Goal: Transaction & Acquisition: Download file/media

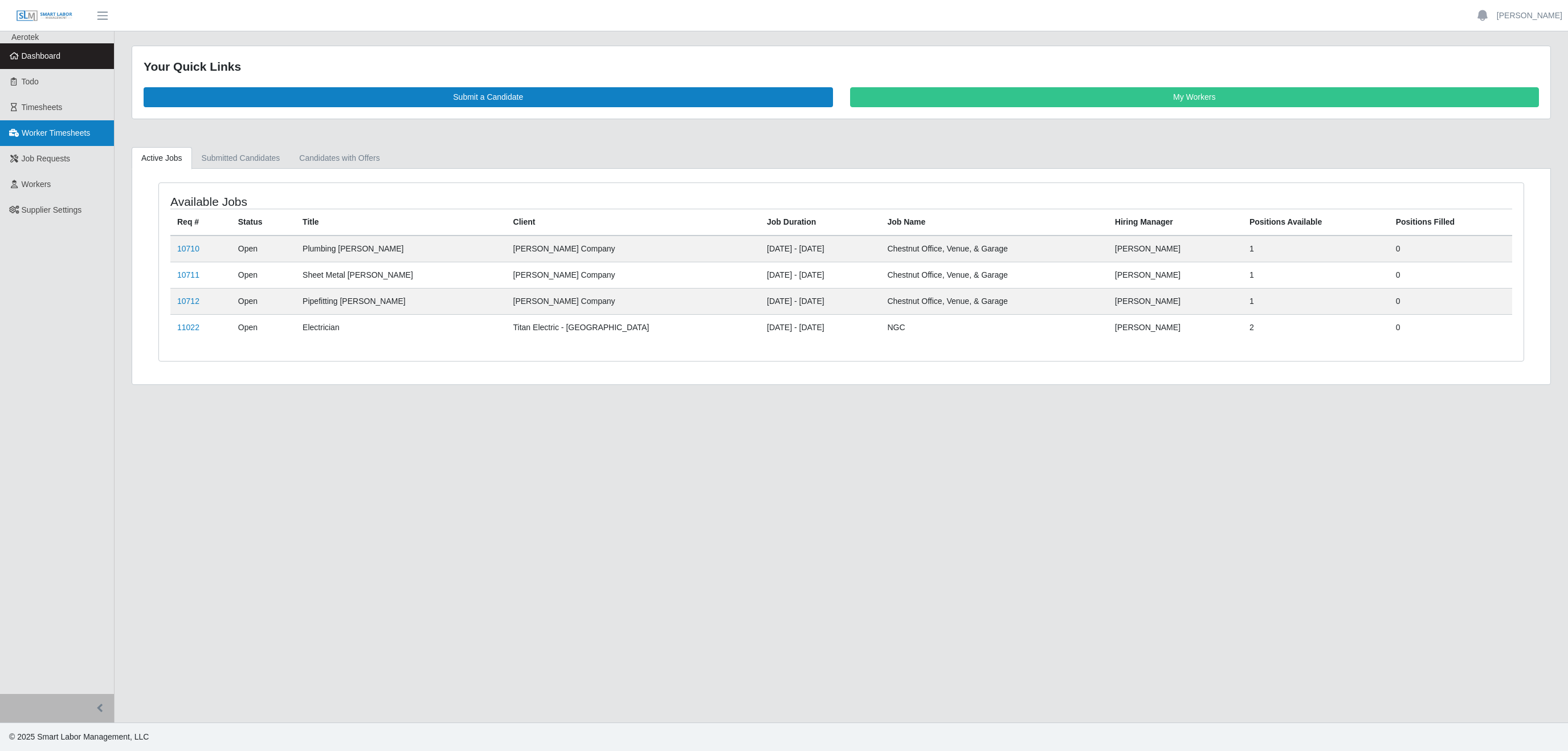
click at [45, 136] on span "Worker Timesheets" at bounding box center [55, 133] width 68 height 9
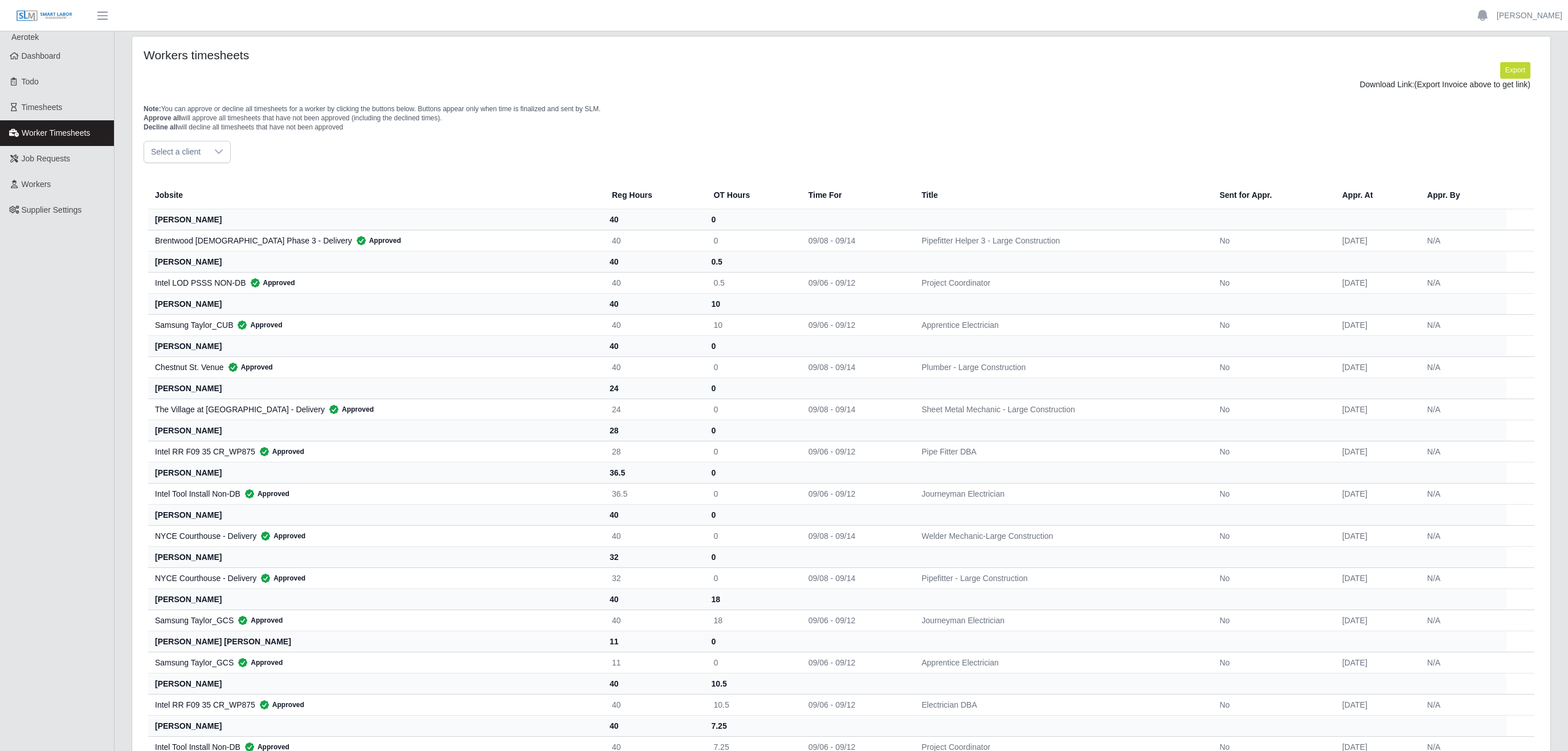
click at [213, 154] on div at bounding box center [219, 152] width 23 height 21
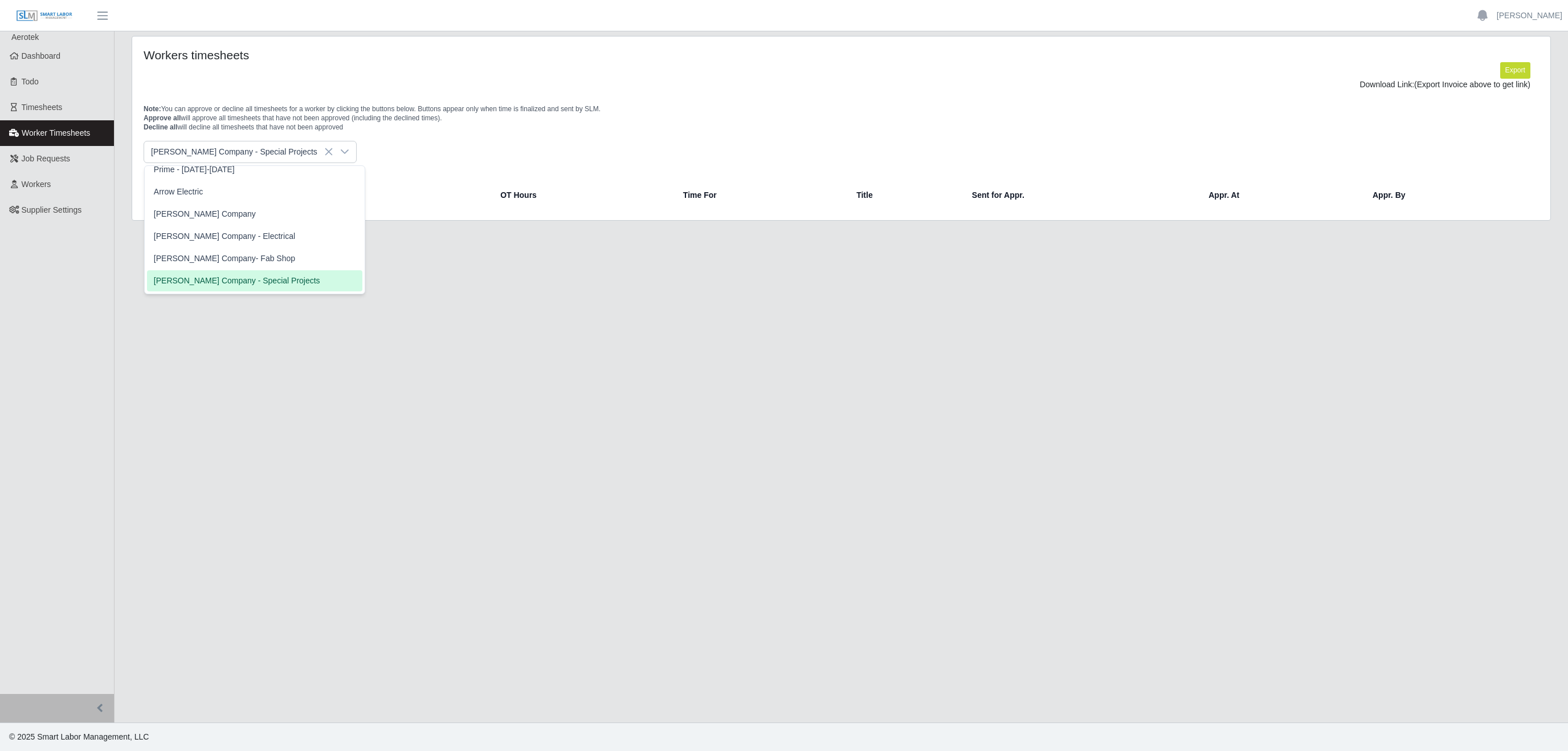
click at [260, 270] on li "Lee Company - Special Projects" at bounding box center [254, 281] width 216 height 21
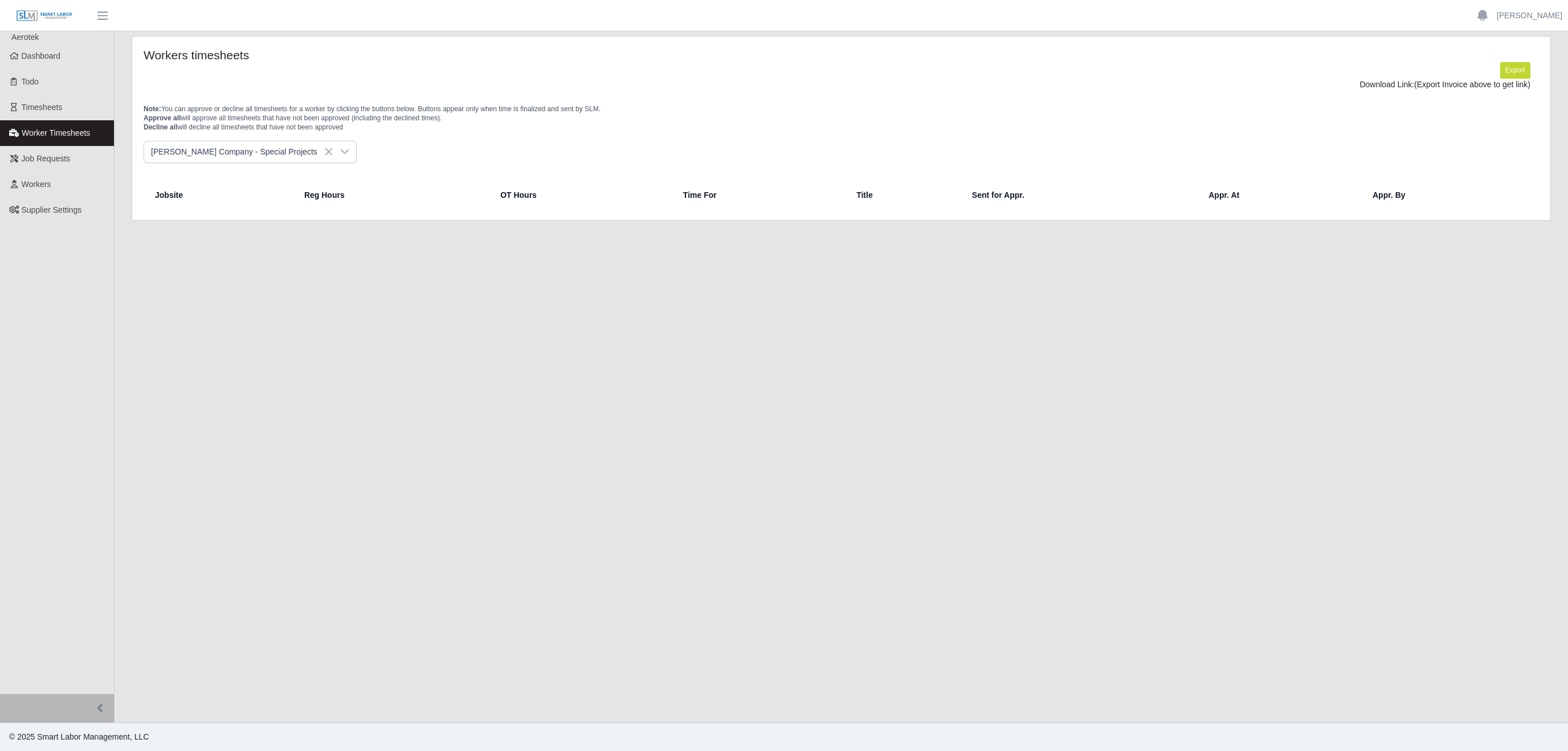
click at [333, 149] on div at bounding box center [345, 152] width 23 height 21
click at [228, 257] on span "Lee Company- Fab Shop" at bounding box center [225, 258] width 141 height 12
click at [308, 158] on div at bounding box center [319, 152] width 23 height 21
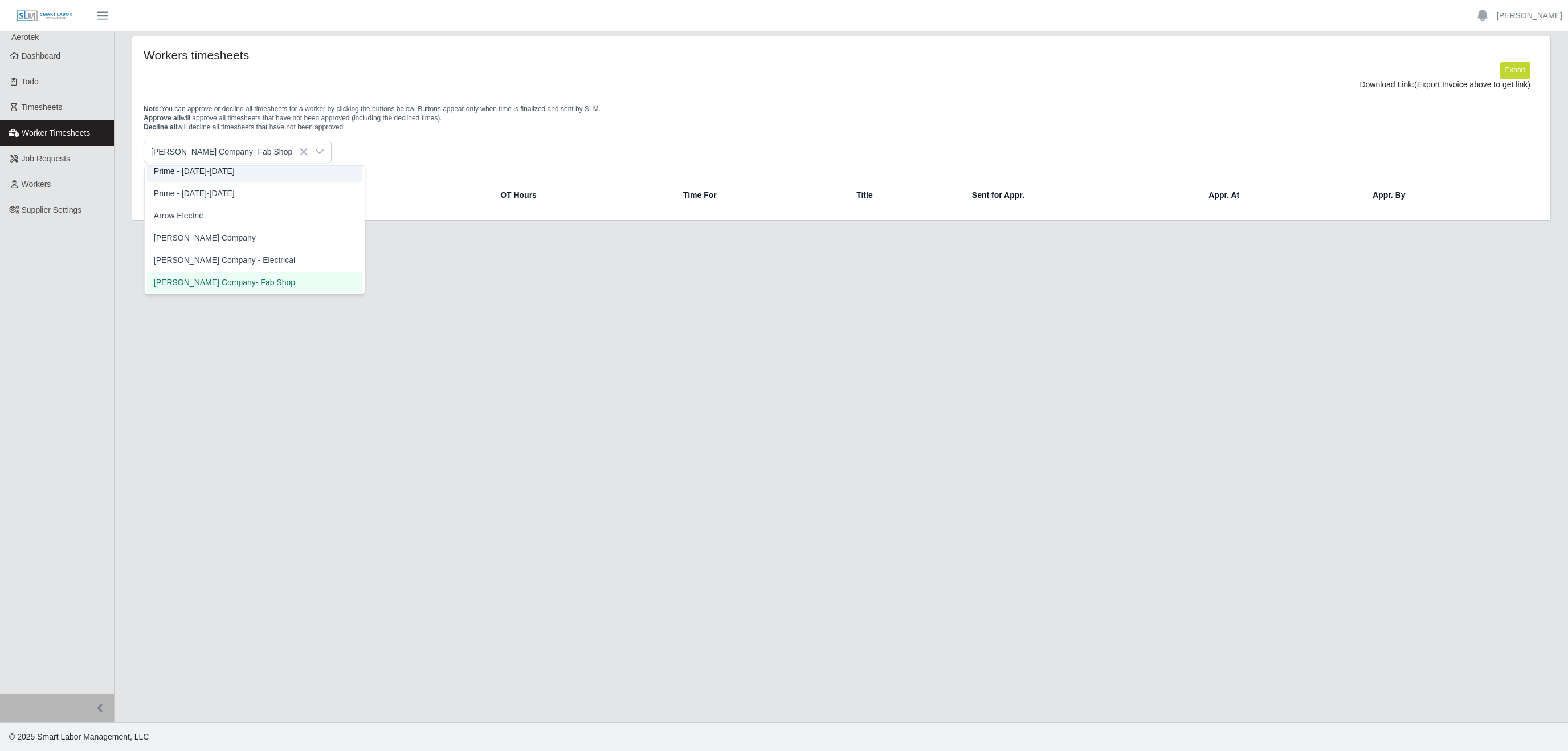
scroll to position [291, 0]
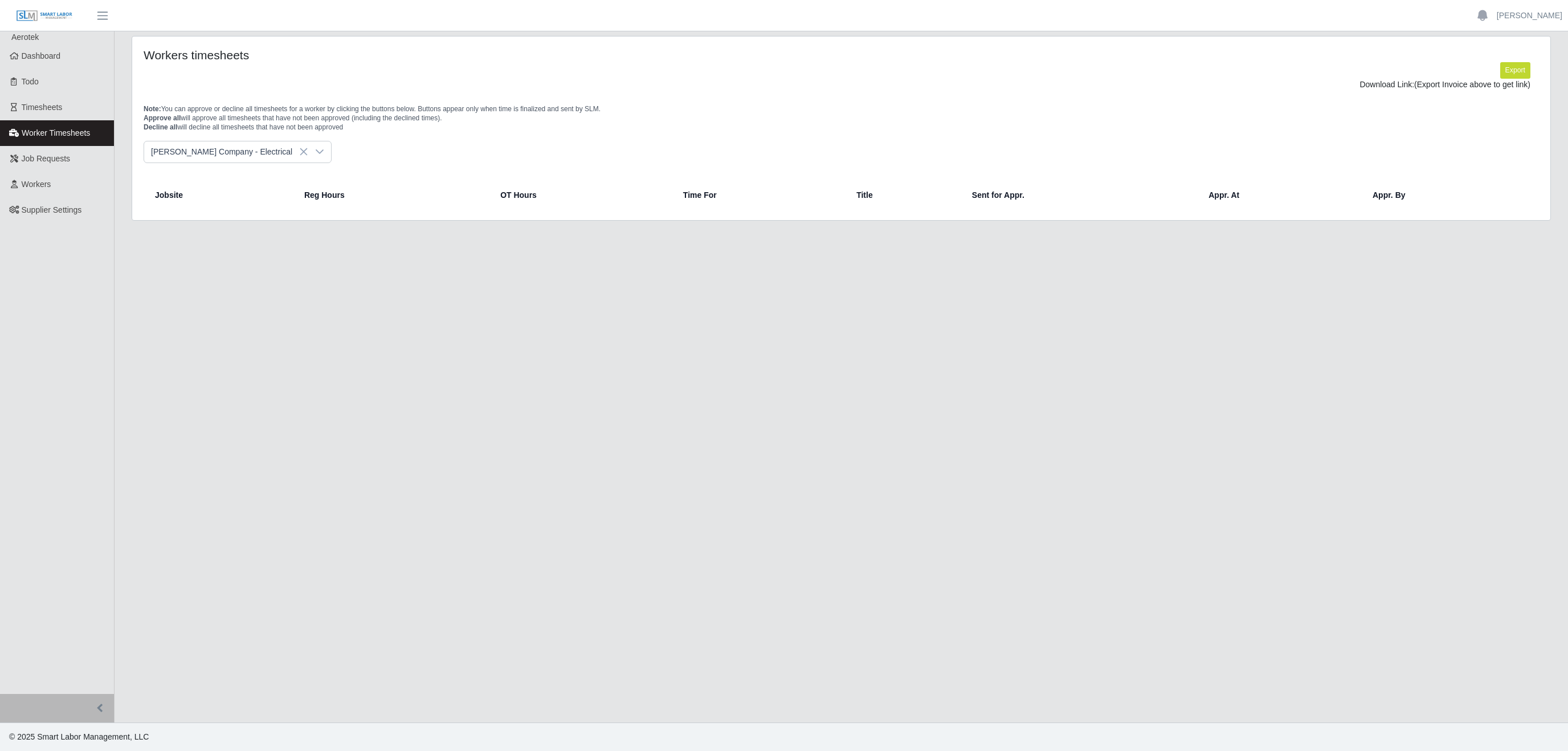
click at [230, 262] on span "Lee Company - Electrical" at bounding box center [225, 265] width 141 height 12
click at [308, 158] on div at bounding box center [319, 152] width 23 height 21
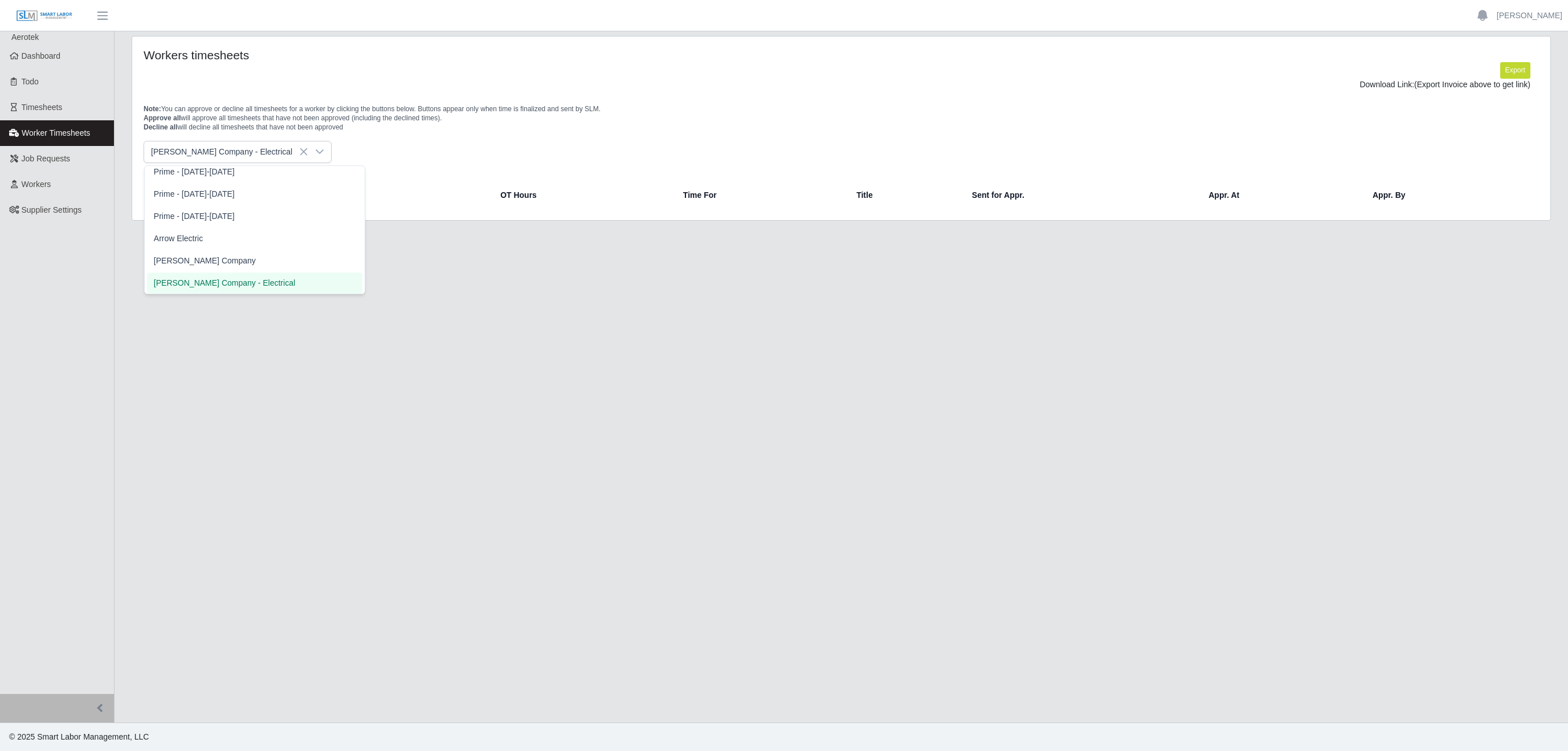
scroll to position [269, 0]
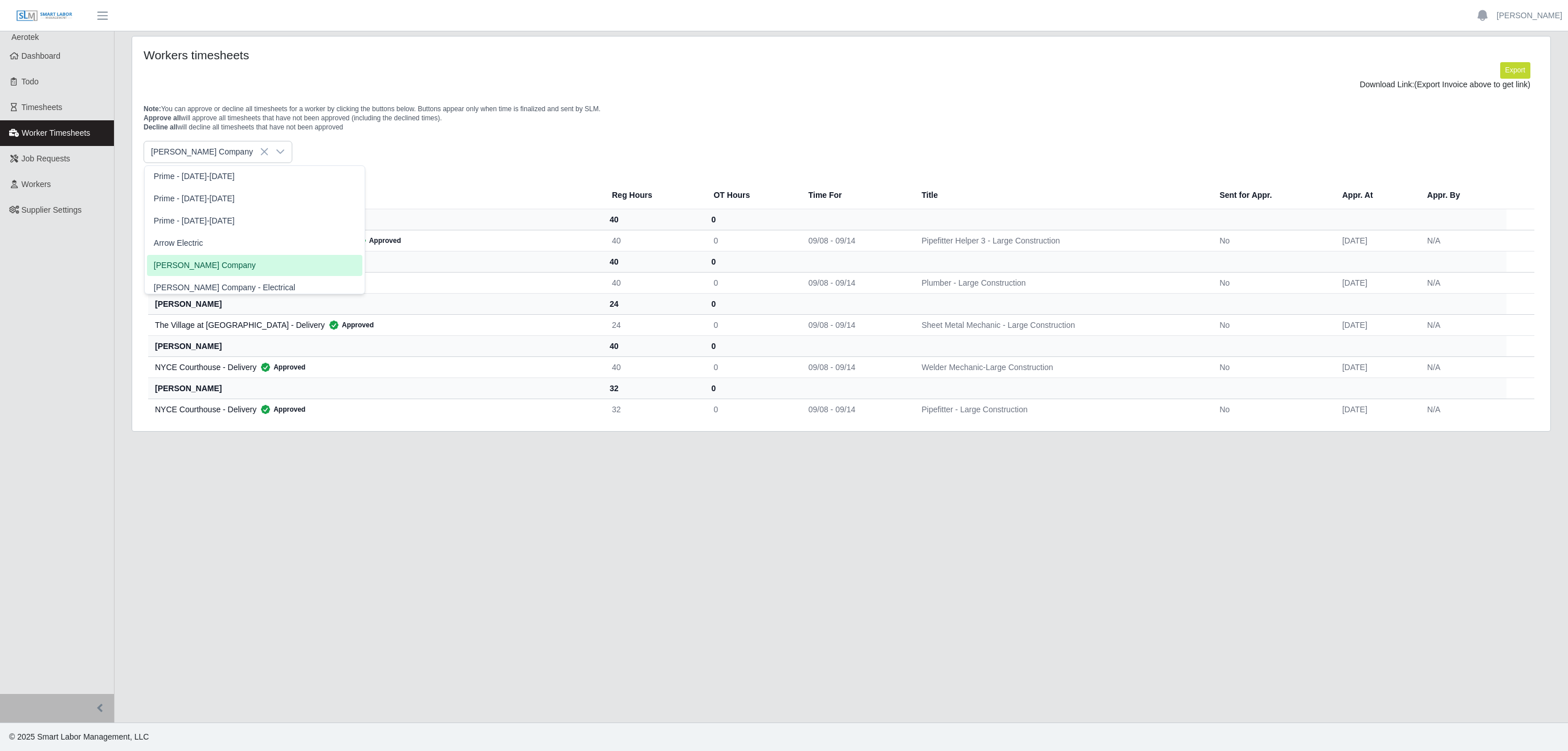
click at [206, 266] on li "[PERSON_NAME] Company" at bounding box center [254, 265] width 216 height 21
click at [269, 152] on div at bounding box center [280, 152] width 23 height 21
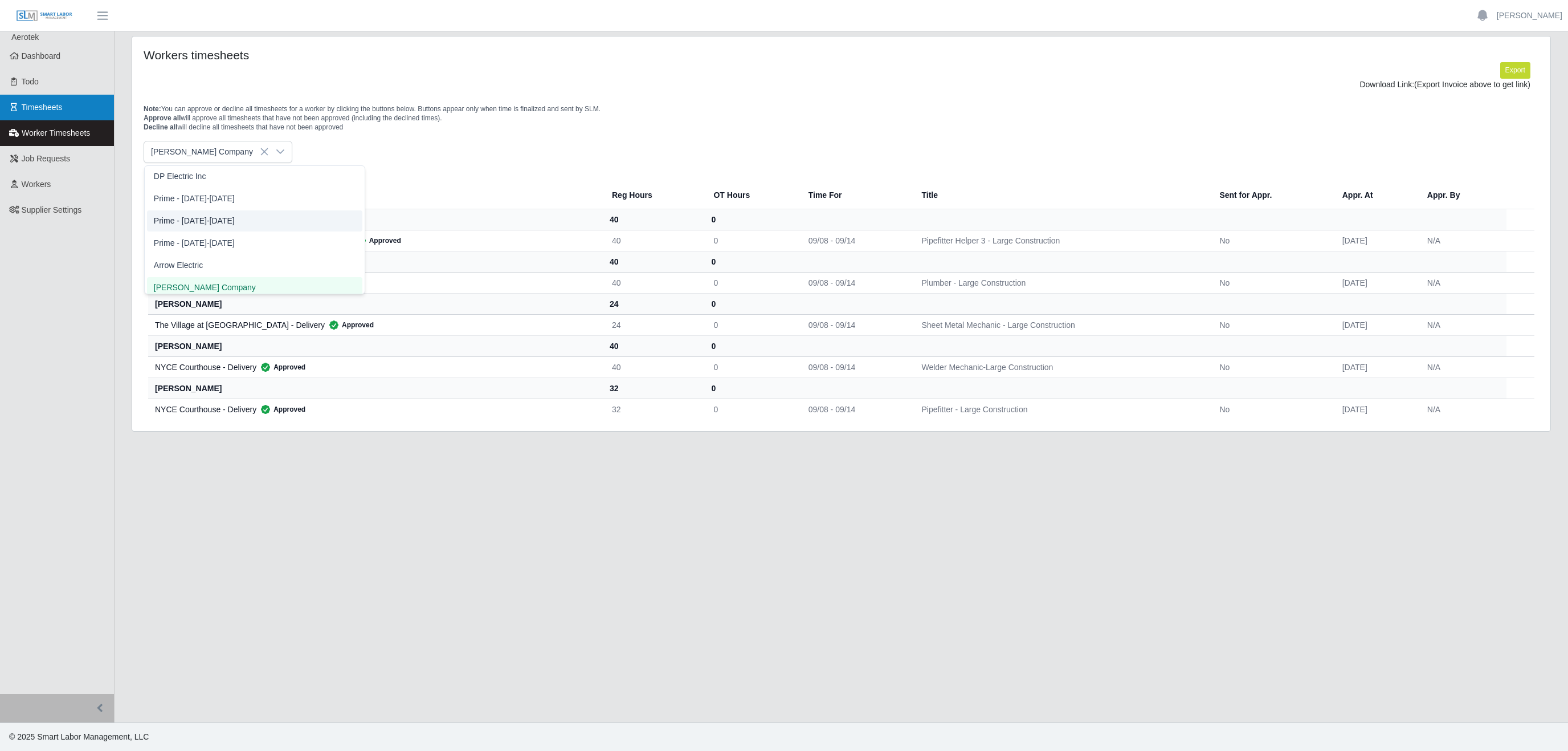
click at [60, 106] on span "Timesheets" at bounding box center [42, 107] width 41 height 9
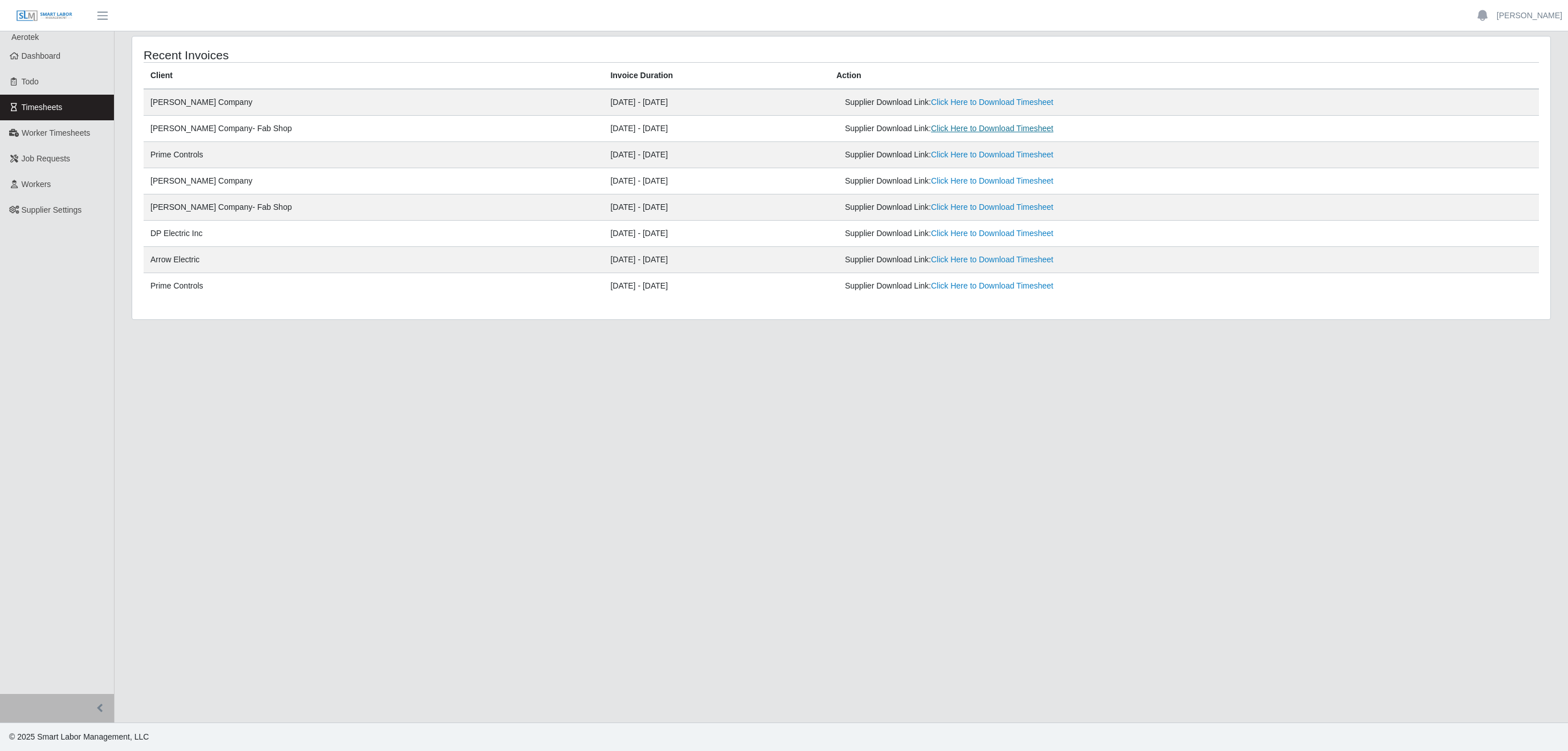
click at [931, 125] on link "Click Here to Download Timesheet" at bounding box center [992, 128] width 122 height 9
click at [1001, 492] on main "Recent Invoices Client Invoice Duration Action Lee Company 09/08/2025 - 09/14/2…" at bounding box center [841, 377] width 1454 height 691
click at [951, 102] on link "Click Here to Download Timesheet" at bounding box center [992, 102] width 122 height 9
click at [1536, 17] on link "[PERSON_NAME]" at bounding box center [1529, 15] width 66 height 12
click at [1503, 87] on link "Logout" at bounding box center [1516, 79] width 103 height 24
